Goal: Transaction & Acquisition: Obtain resource

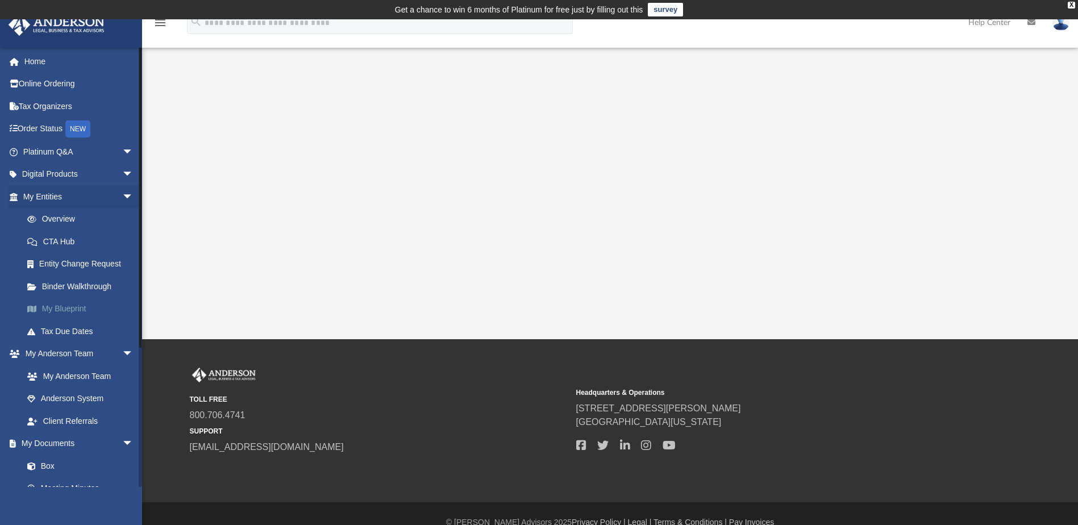
click at [69, 302] on link "My Blueprint" at bounding box center [83, 309] width 135 height 23
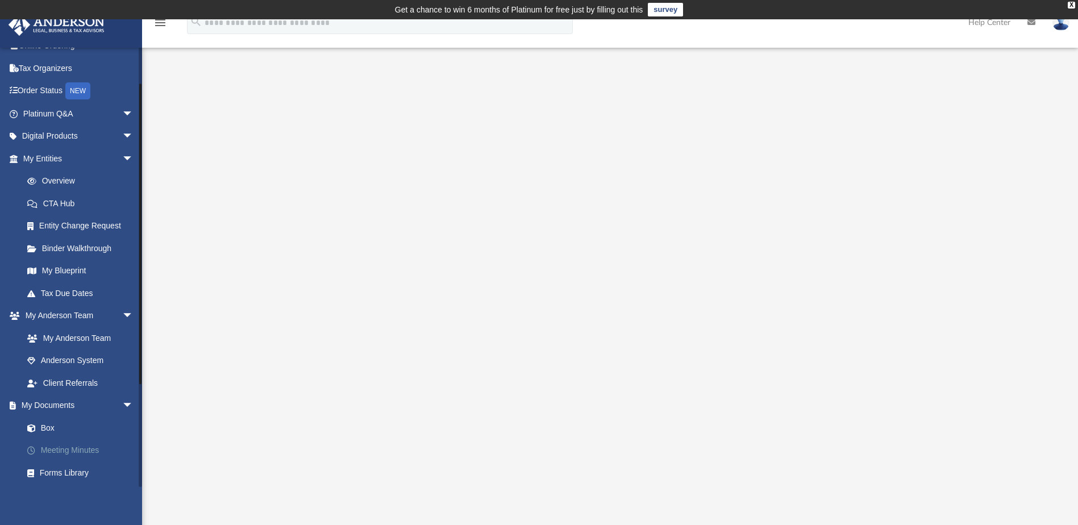
scroll to position [57, 0]
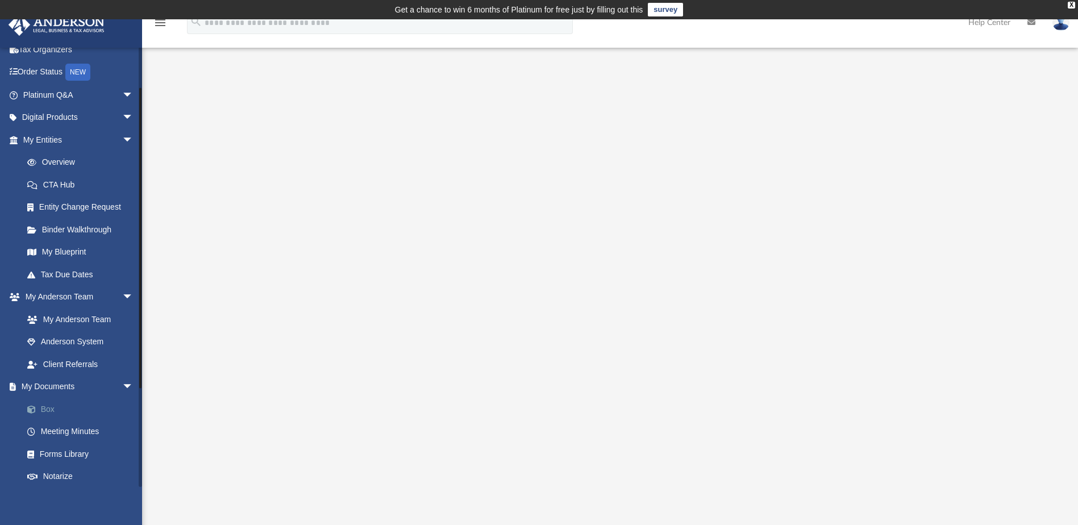
click at [48, 411] on link "Box" at bounding box center [83, 409] width 135 height 23
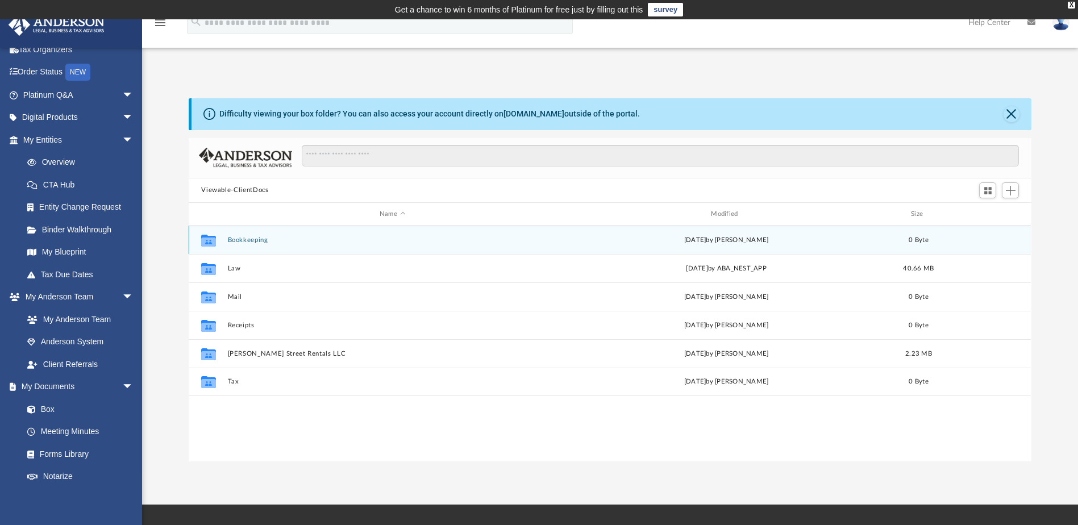
scroll to position [250, 834]
click at [234, 241] on button "Bookkeeping" at bounding box center [392, 239] width 329 height 7
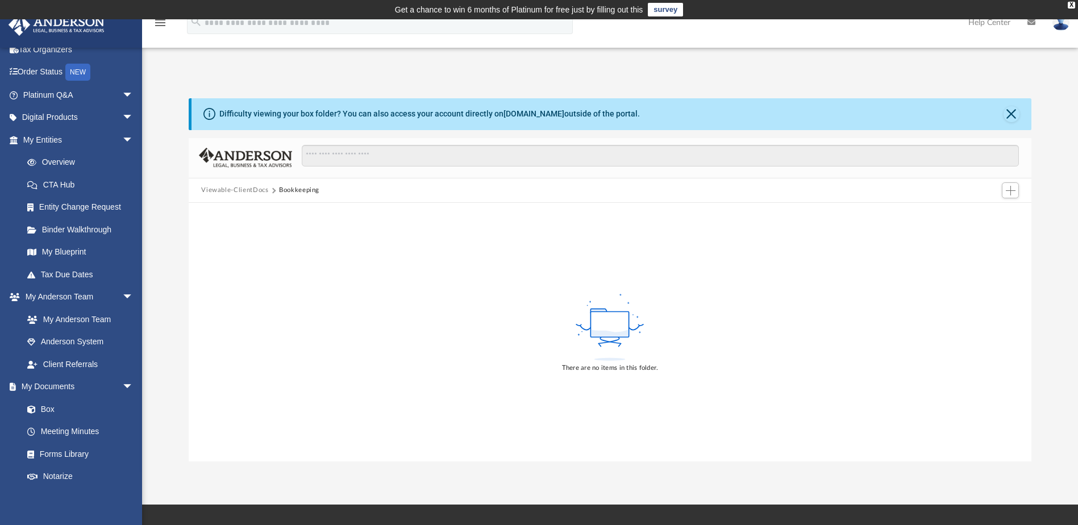
click at [227, 193] on button "Viewable-ClientDocs" at bounding box center [234, 190] width 67 height 10
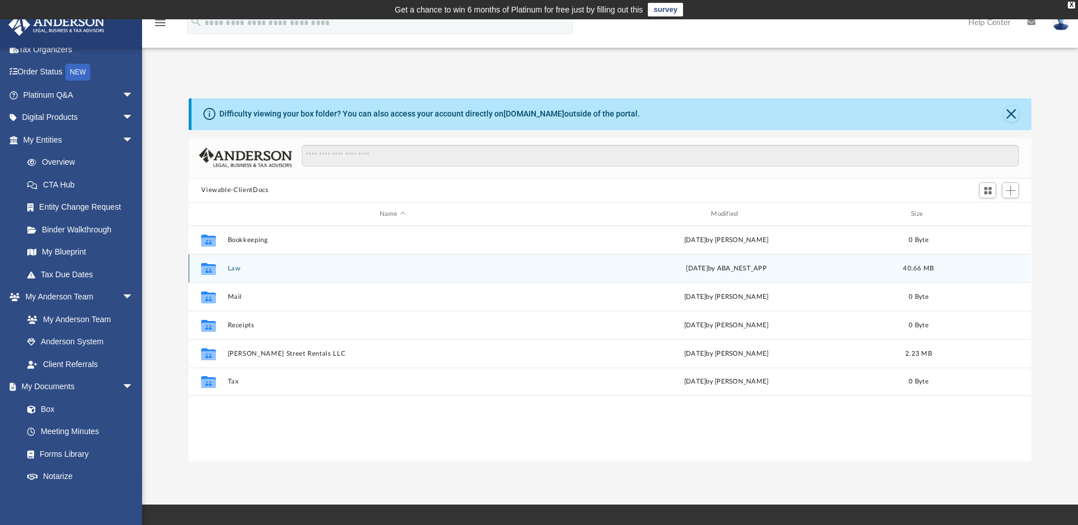
click at [232, 266] on button "Law" at bounding box center [392, 268] width 329 height 7
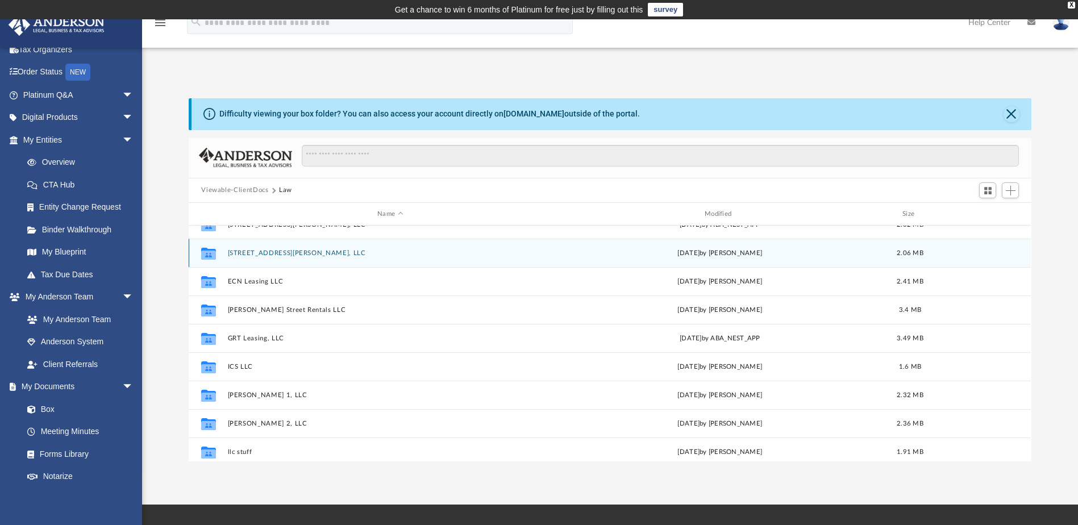
scroll to position [114, 0]
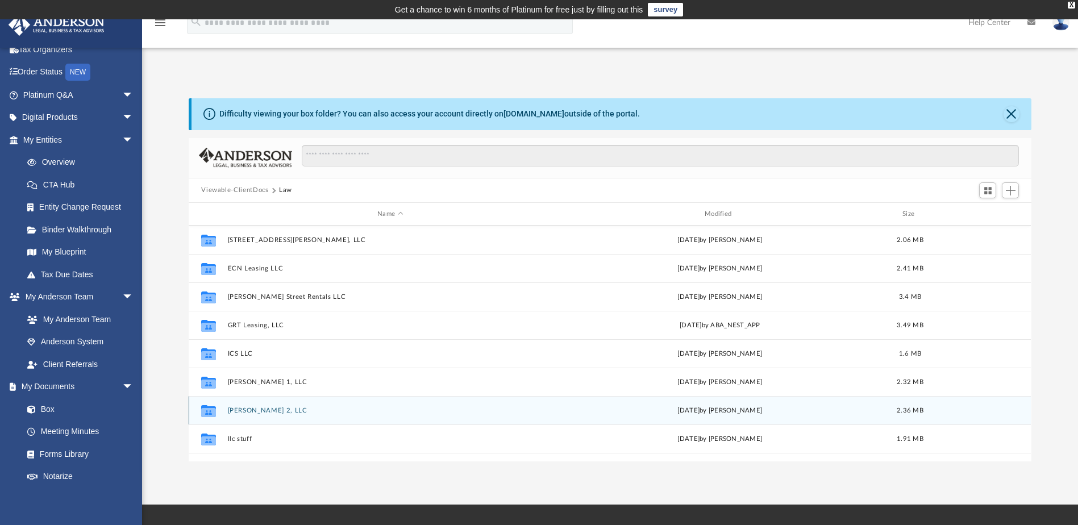
click at [258, 410] on button "[PERSON_NAME] 2, LLC" at bounding box center [390, 410] width 325 height 7
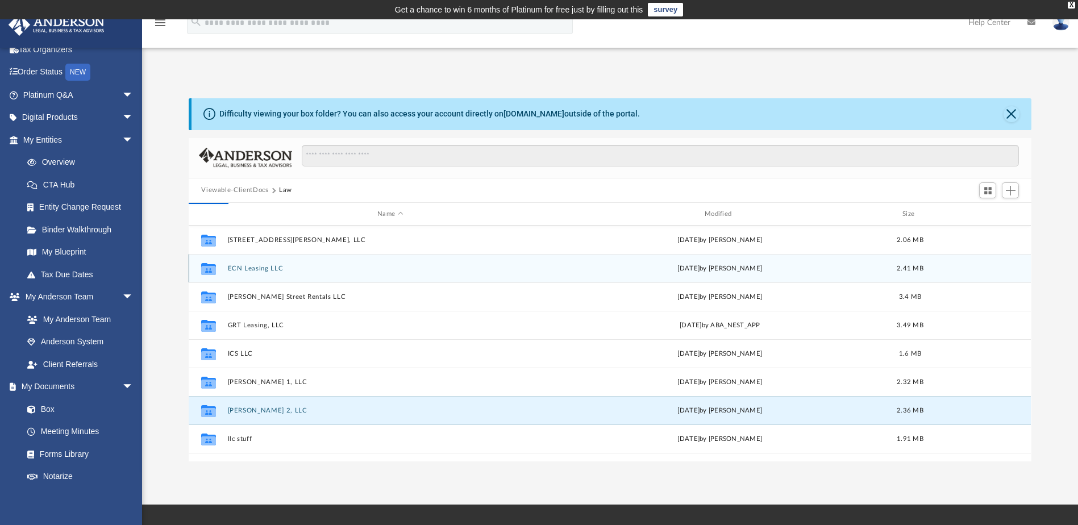
scroll to position [0, 0]
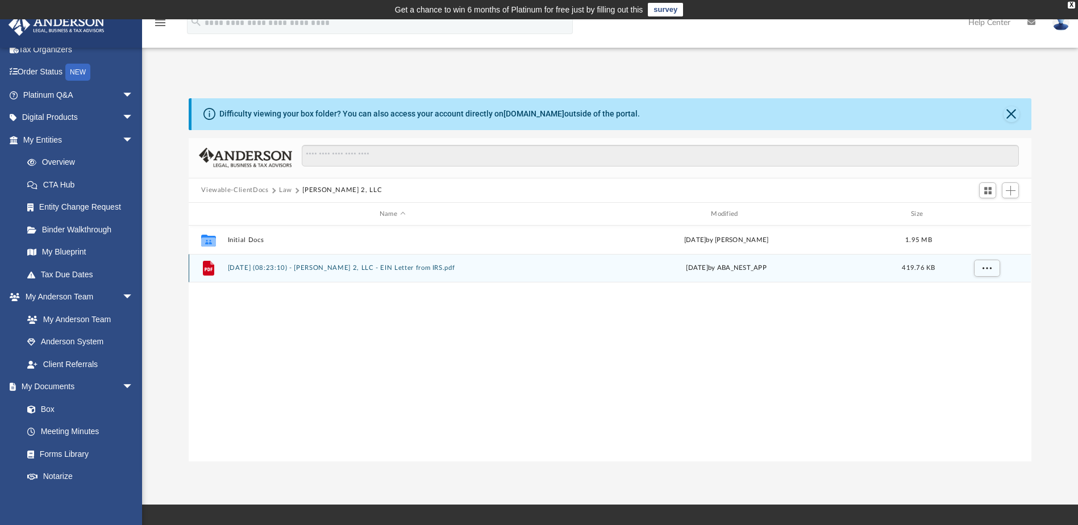
click at [314, 268] on button "[DATE] (08:23:10) - [PERSON_NAME] 2, LLC - EIN Letter from IRS.pdf" at bounding box center [392, 268] width 329 height 7
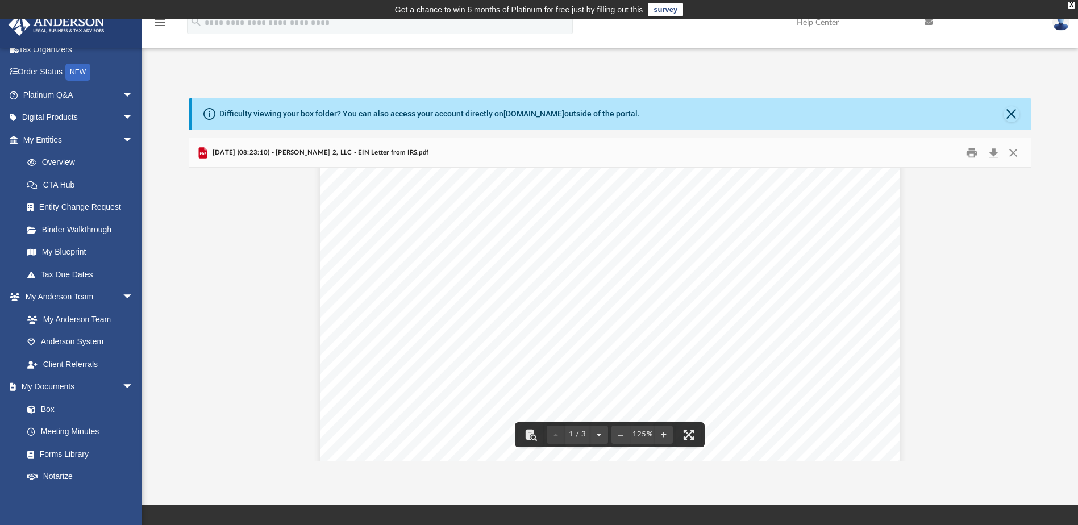
scroll to position [57, 0]
drag, startPoint x: 515, startPoint y: 301, endPoint x: 418, endPoint y: 300, distance: 96.6
click at [418, 300] on div "Page 1" at bounding box center [610, 494] width 580 height 750
click at [995, 154] on button "Download" at bounding box center [993, 153] width 20 height 18
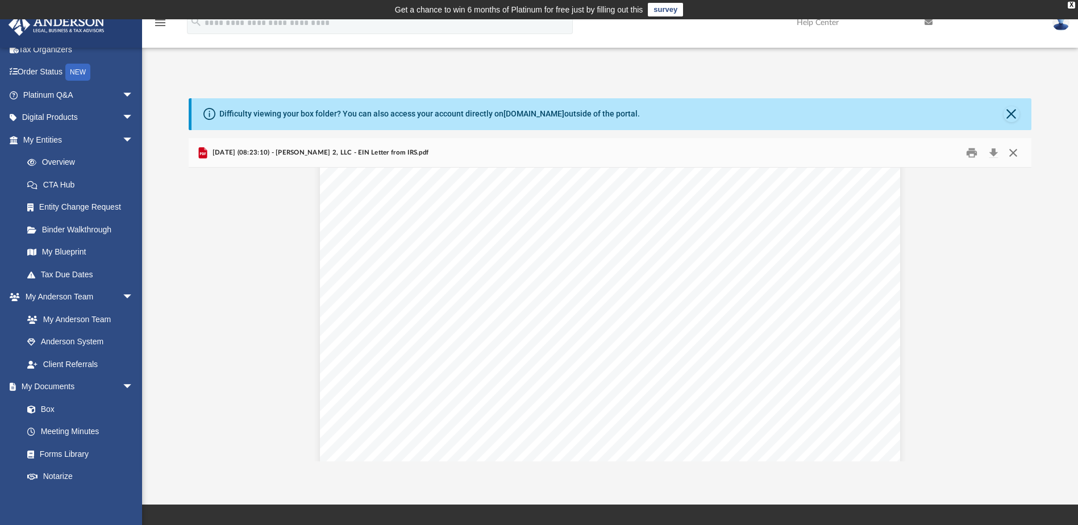
click at [1012, 151] on button "Close" at bounding box center [1013, 153] width 20 height 18
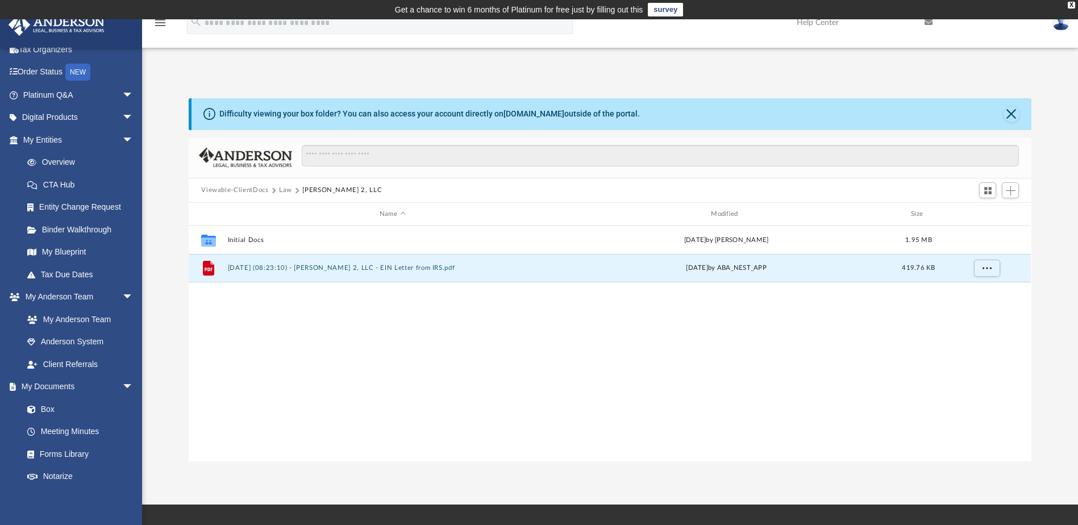
click at [288, 189] on button "Law" at bounding box center [285, 190] width 13 height 10
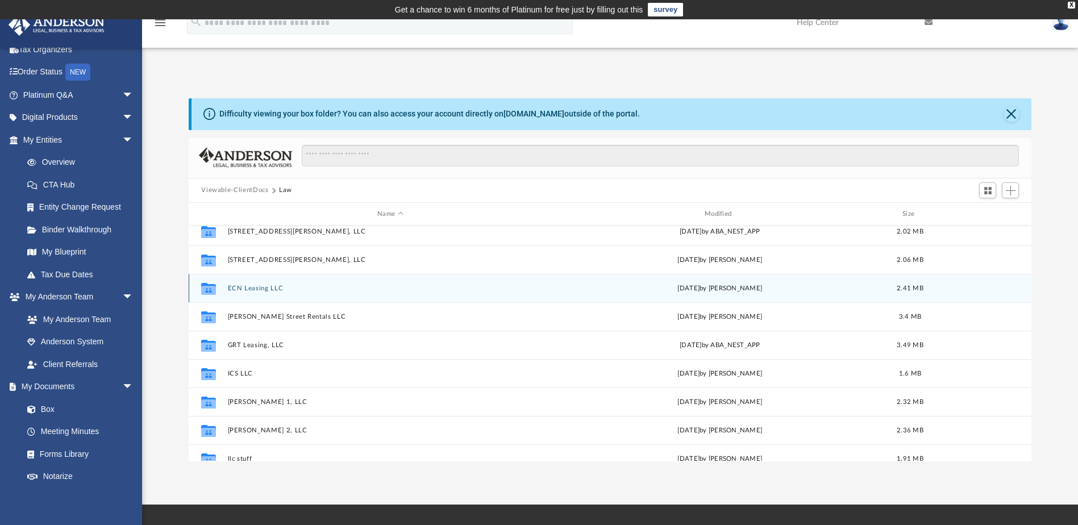
scroll to position [114, 0]
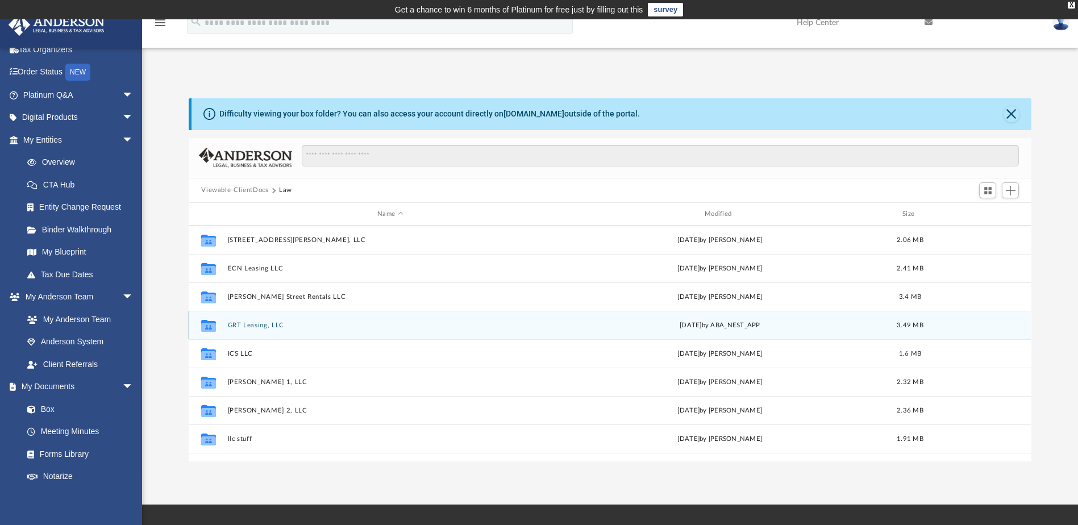
click at [248, 327] on button "GRT Leasing, LLC" at bounding box center [390, 325] width 325 height 7
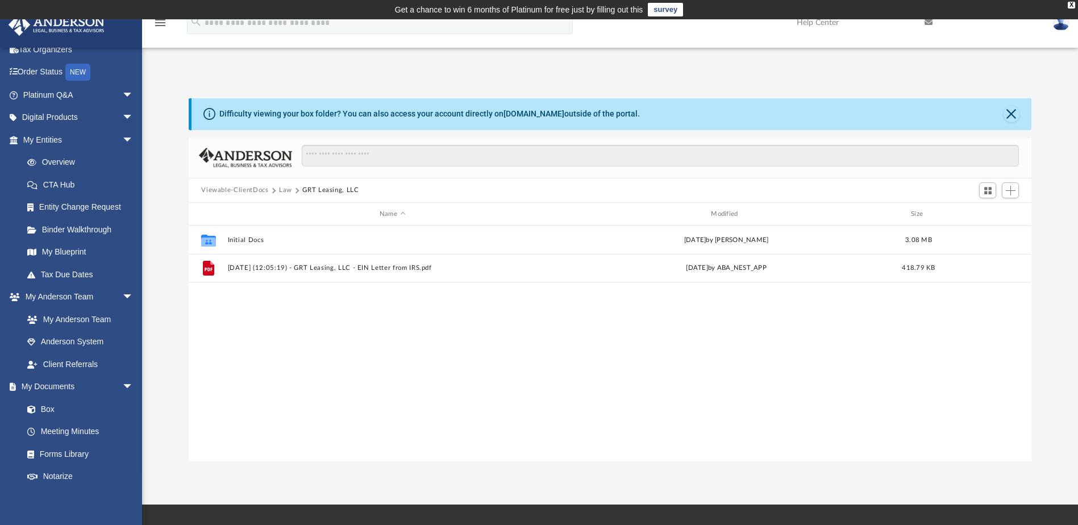
scroll to position [0, 0]
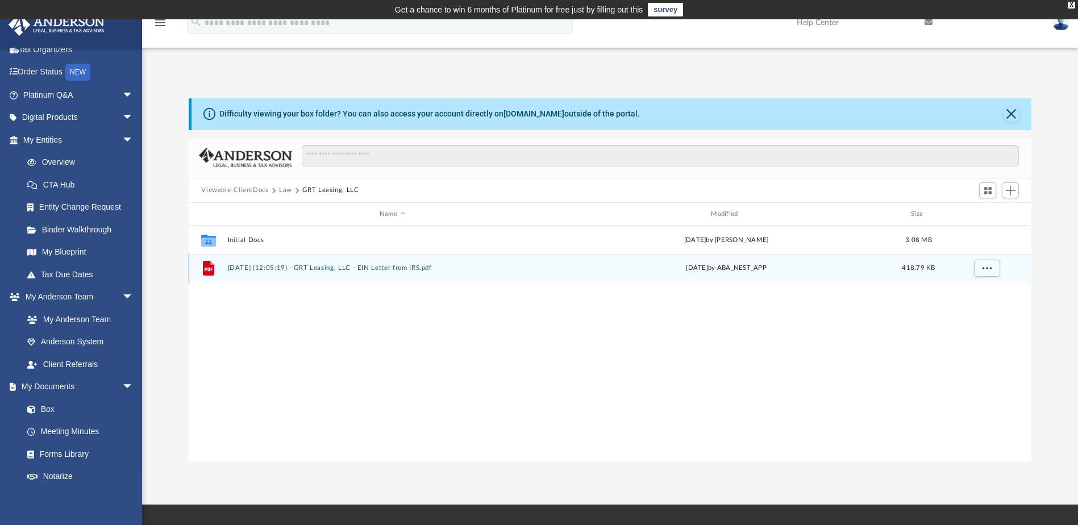
click at [340, 263] on div "File [DATE] (12:05:19) - GRT Leasing, LLC - EIN Letter from IRS.pdf [DATE] by A…" at bounding box center [610, 268] width 842 height 28
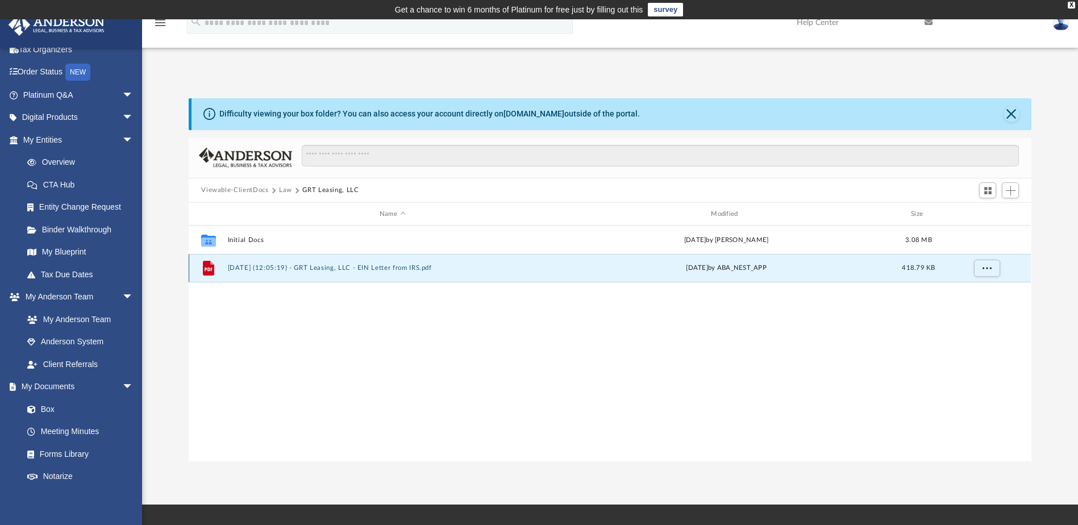
click at [342, 266] on button "[DATE] (12:05:19) - GRT Leasing, LLC - EIN Letter from IRS.pdf" at bounding box center [392, 268] width 329 height 7
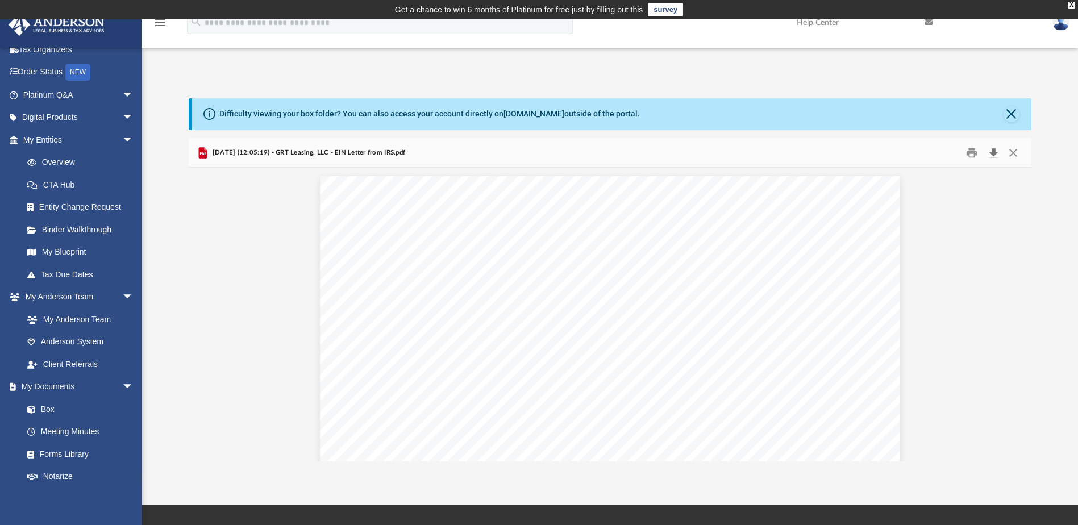
click at [992, 153] on button "Download" at bounding box center [993, 153] width 20 height 18
drag, startPoint x: 1010, startPoint y: 153, endPoint x: 936, endPoint y: 160, distance: 74.8
click at [1010, 153] on button "Close" at bounding box center [1013, 153] width 20 height 18
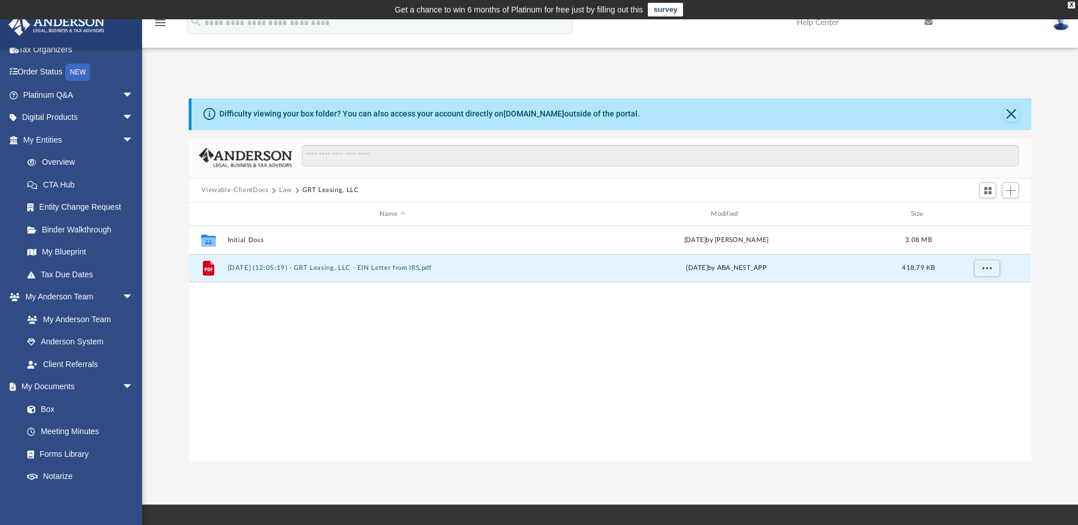
click at [286, 188] on button "Law" at bounding box center [285, 190] width 13 height 10
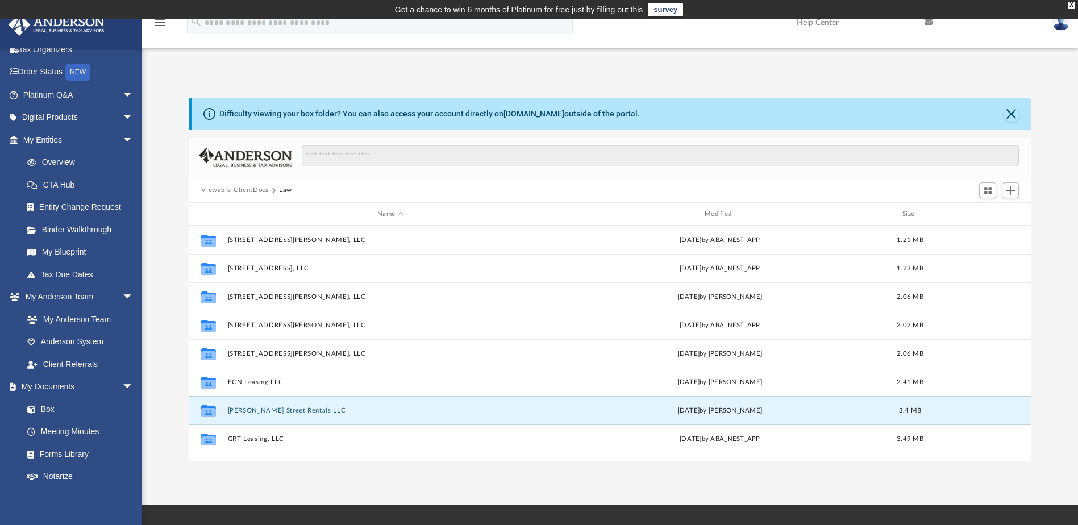
click at [268, 411] on button "[PERSON_NAME] Street Rentals LLC" at bounding box center [390, 410] width 325 height 7
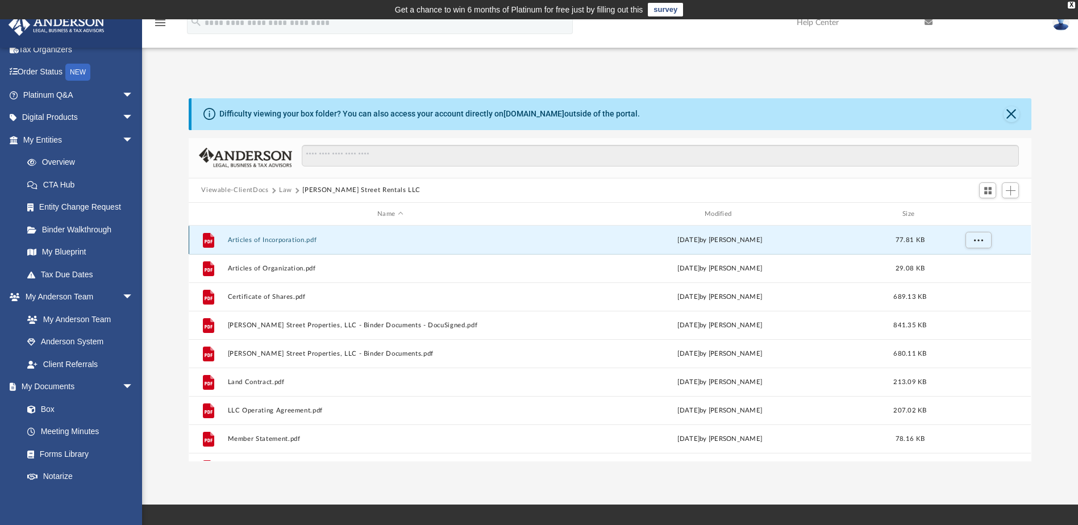
click at [272, 239] on button "Articles of Incorporation.pdf" at bounding box center [390, 239] width 325 height 7
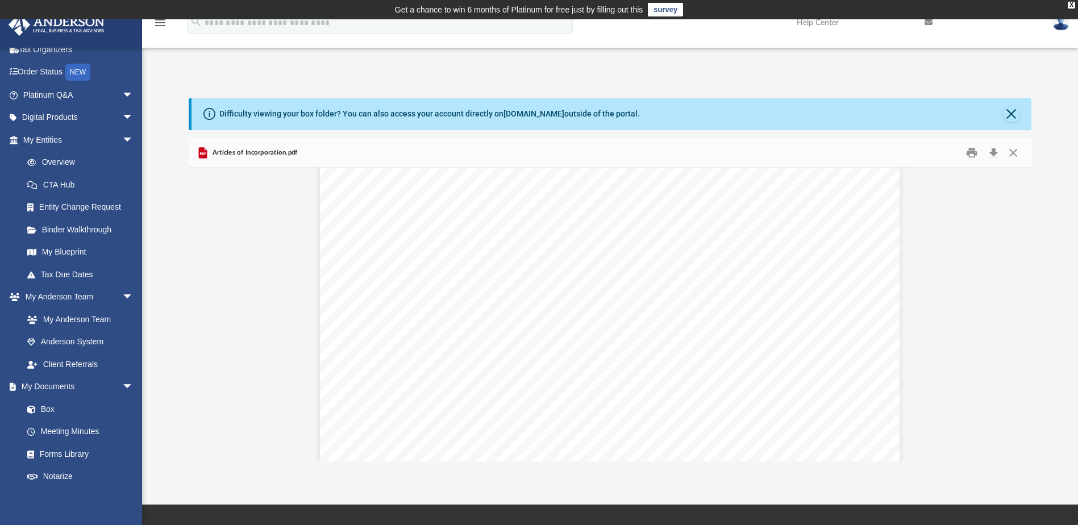
scroll to position [454, 0]
click at [1073, 5] on div "X" at bounding box center [1070, 5] width 7 height 7
